Goal: Transaction & Acquisition: Purchase product/service

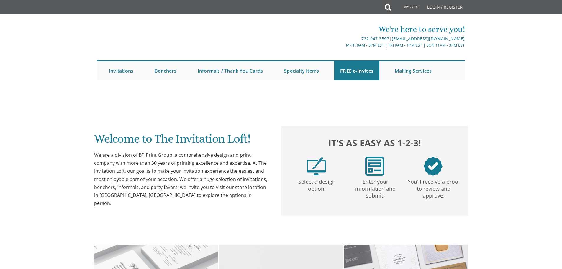
scroll to position [207, 0]
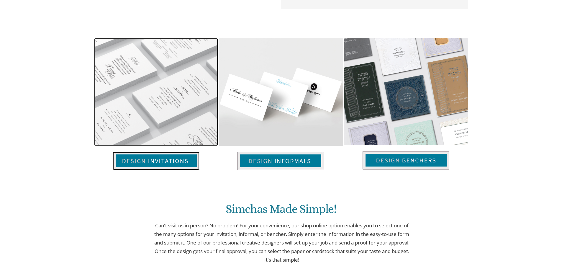
drag, startPoint x: 0, startPoint y: 0, endPoint x: 149, endPoint y: 91, distance: 174.4
click at [149, 91] on img at bounding box center [156, 92] width 124 height 108
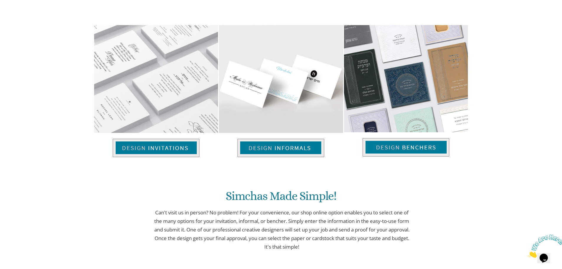
scroll to position [382, 0]
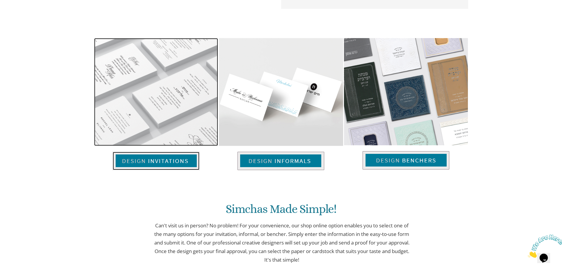
click at [175, 162] on img at bounding box center [156, 161] width 87 height 18
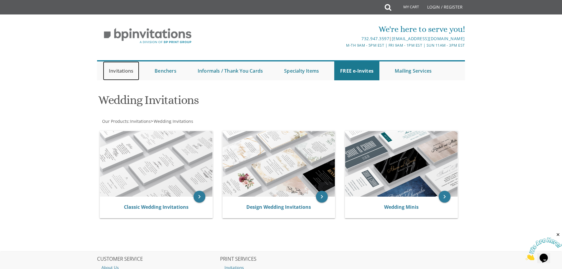
click at [119, 71] on link "Invitations" at bounding box center [121, 70] width 36 height 19
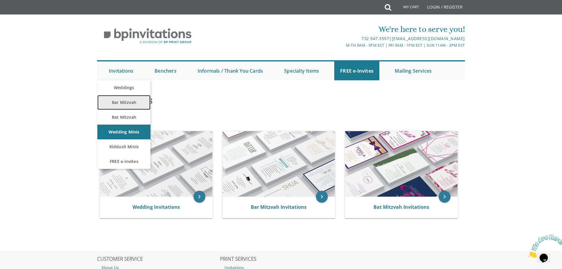
click at [125, 100] on link "Bar Mitzvah" at bounding box center [123, 102] width 53 height 15
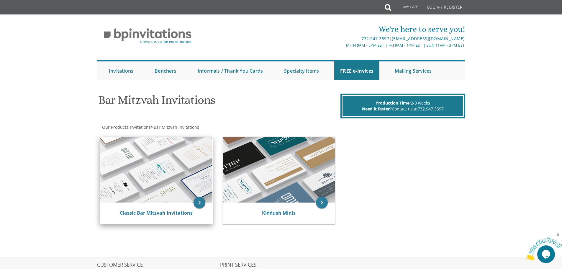
click at [165, 173] on img at bounding box center [156, 170] width 112 height 66
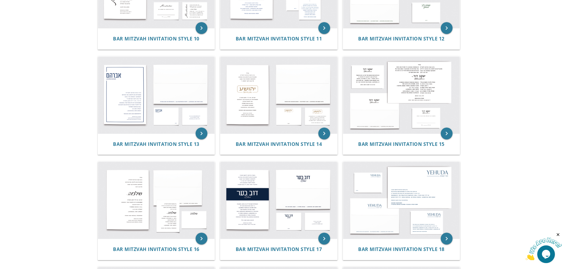
scroll to position [502, 0]
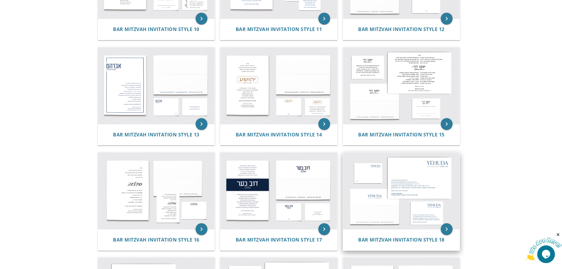
click at [440, 185] on img at bounding box center [401, 190] width 117 height 77
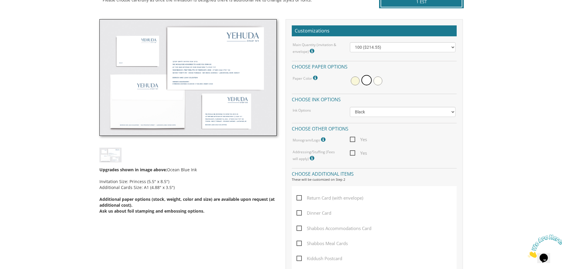
scroll to position [59, 0]
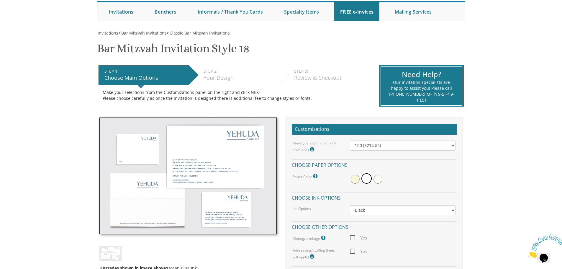
click at [235, 159] on img at bounding box center [187, 175] width 177 height 117
